Goal: Task Accomplishment & Management: Manage account settings

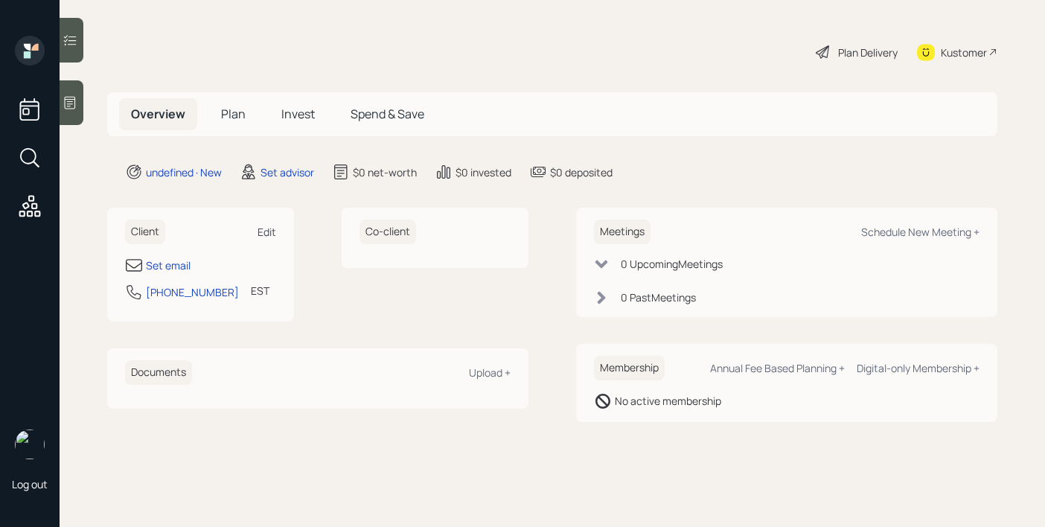
click at [266, 231] on div "Edit" at bounding box center [267, 232] width 19 height 14
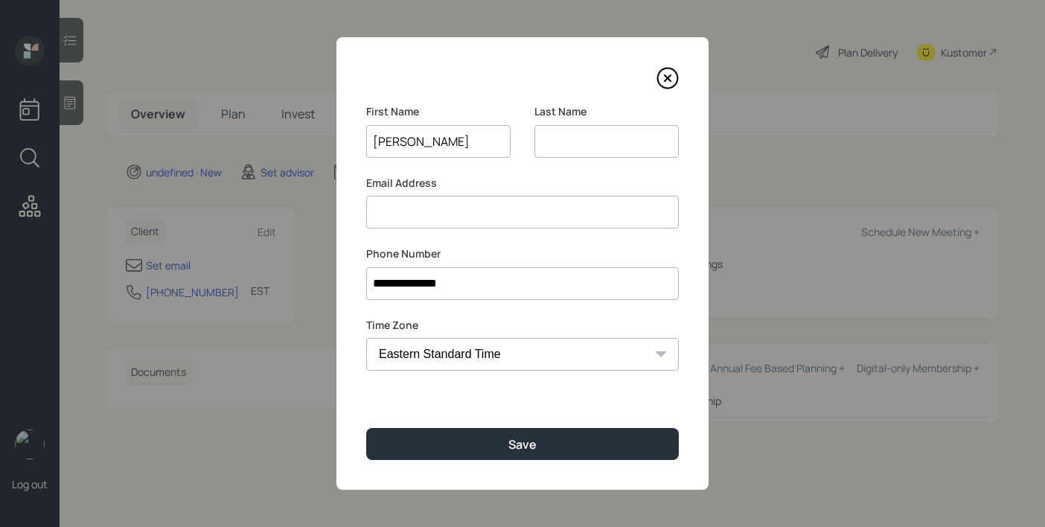
type input "[PERSON_NAME]"
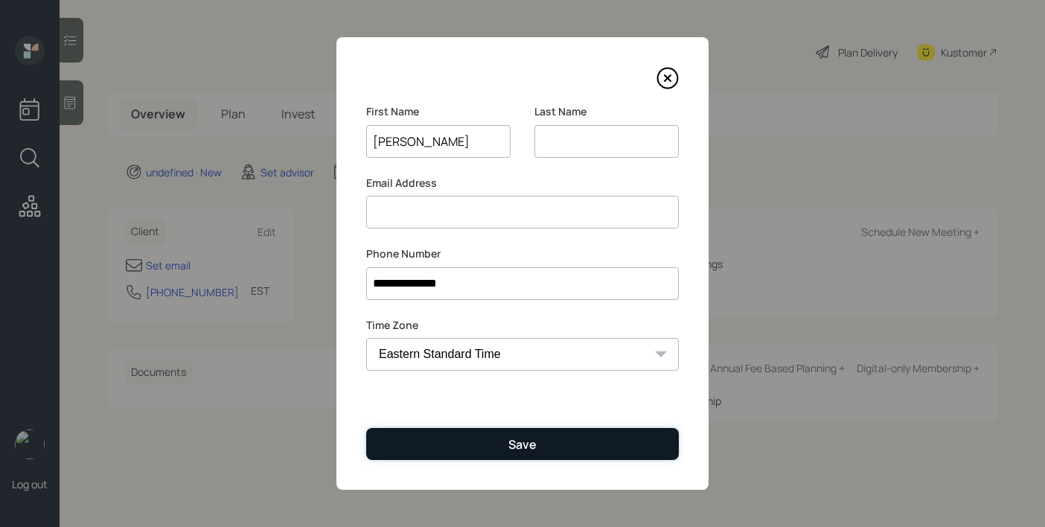
click at [435, 439] on button "Save" at bounding box center [522, 444] width 313 height 32
